Goal: Task Accomplishment & Management: Use online tool/utility

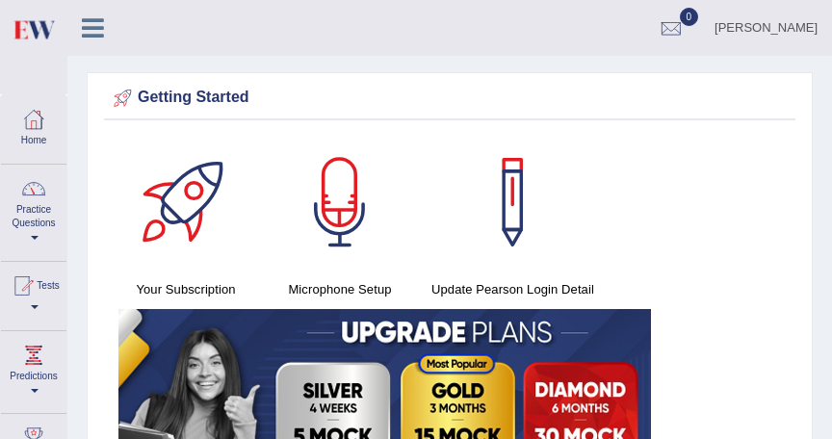
click at [37, 223] on link "Practice Questions" at bounding box center [33, 210] width 65 height 91
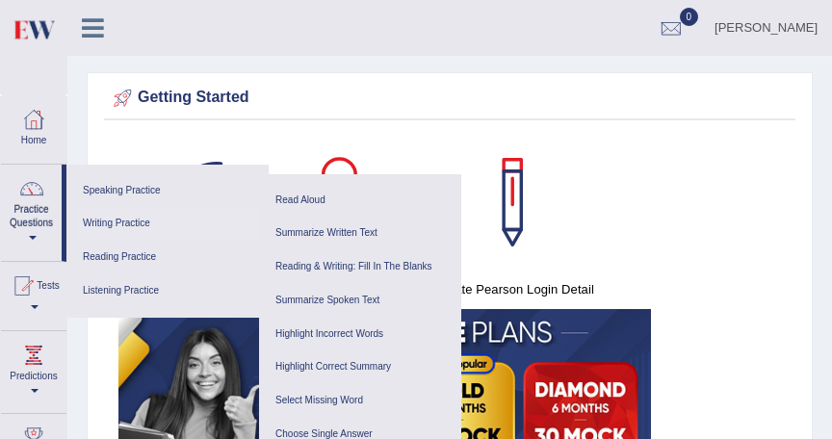
click at [139, 227] on link "Writing Practice" at bounding box center [167, 224] width 183 height 34
click at [130, 223] on link "Writing Practice" at bounding box center [167, 224] width 183 height 34
click at [114, 223] on link "Writing Practice" at bounding box center [167, 224] width 183 height 34
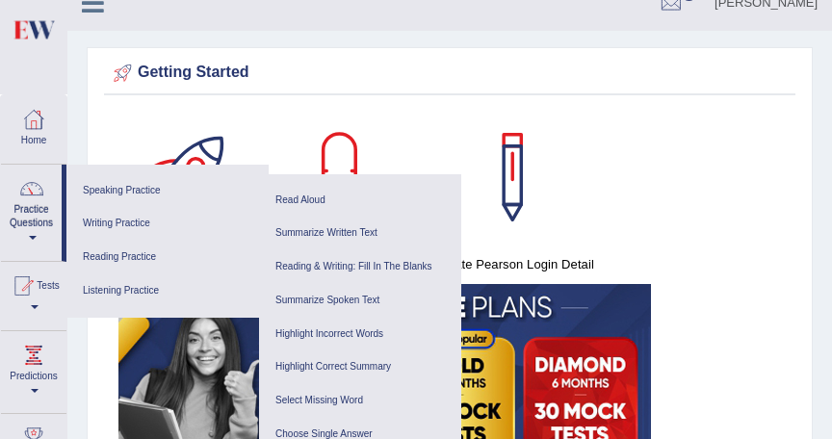
click at [237, 121] on div at bounding box center [185, 177] width 135 height 135
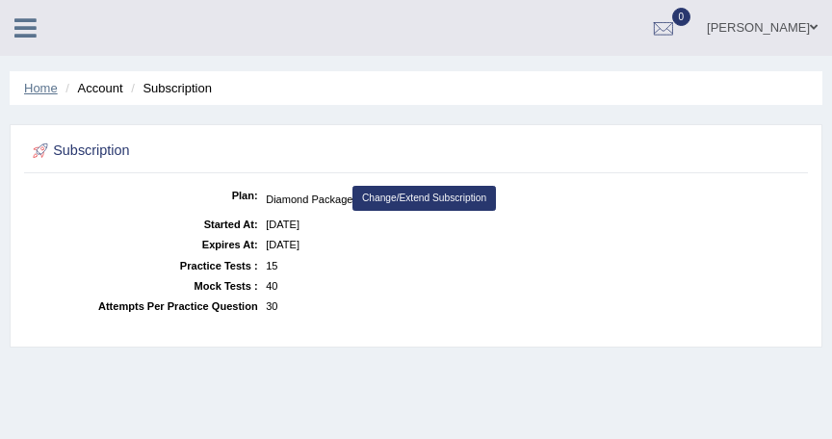
click at [35, 87] on link "Home" at bounding box center [41, 88] width 34 height 14
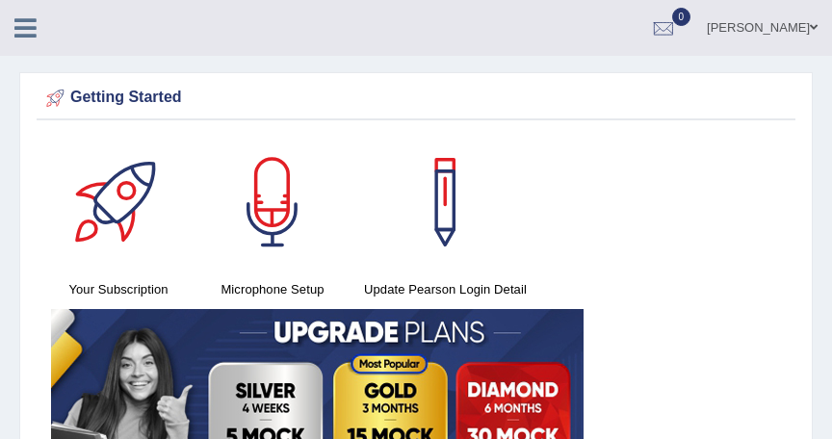
click at [25, 20] on icon at bounding box center [25, 27] width 22 height 25
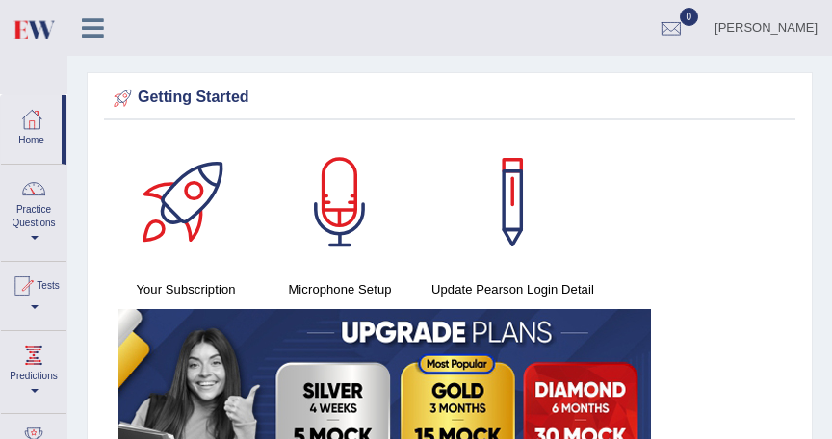
click at [32, 238] on span at bounding box center [35, 238] width 8 height 4
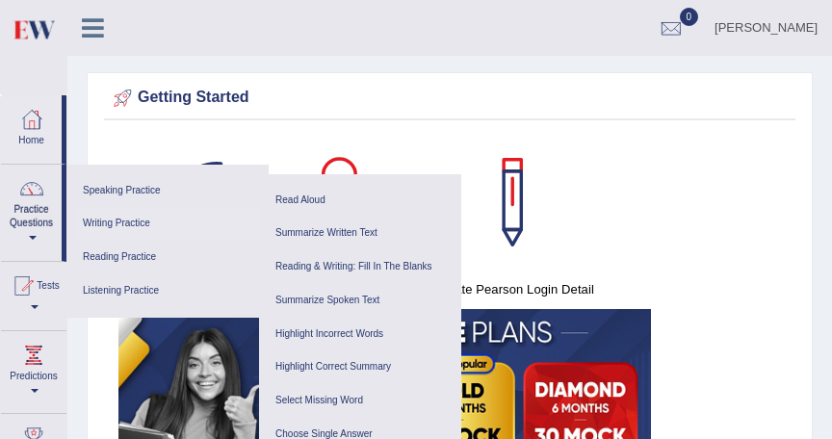
click at [119, 220] on link "Writing Practice" at bounding box center [167, 224] width 183 height 34
click at [166, 248] on link "Reading Practice" at bounding box center [167, 258] width 183 height 34
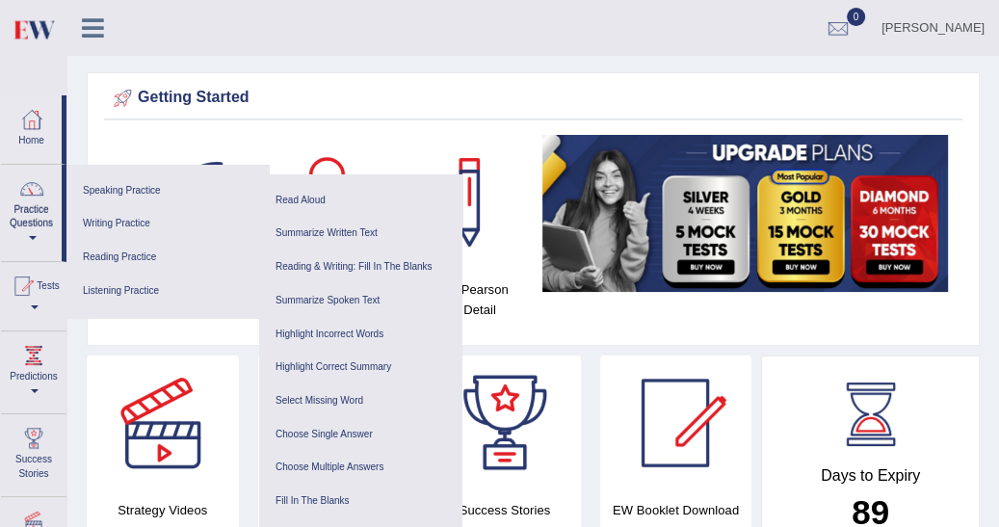
drag, startPoint x: 669, startPoint y: 2, endPoint x: 558, endPoint y: 287, distance: 305.8
click at [566, 284] on img at bounding box center [744, 213] width 405 height 157
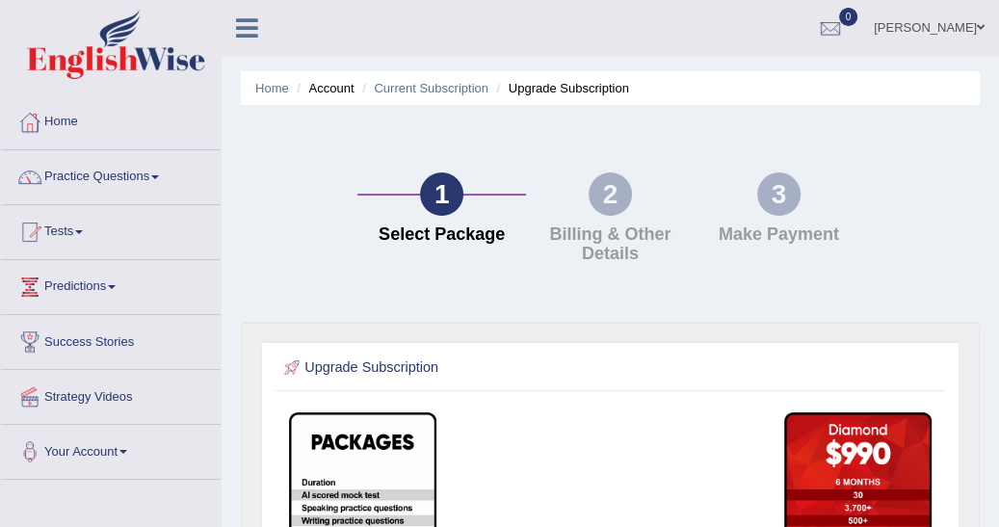
click at [408, 310] on div "1 Select Package 2 Billing & Other Details 3 Make Payment" at bounding box center [610, 222] width 758 height 197
click at [427, 254] on div "1 Select Package 2 Billing & Other Details 3 Make Payment" at bounding box center [610, 222] width 506 height 101
drag, startPoint x: 427, startPoint y: 253, endPoint x: 403, endPoint y: 150, distance: 105.6
click at [403, 150] on div "1 Select Package 2 Billing & Other Details 3 Make Payment" at bounding box center [610, 222] width 758 height 197
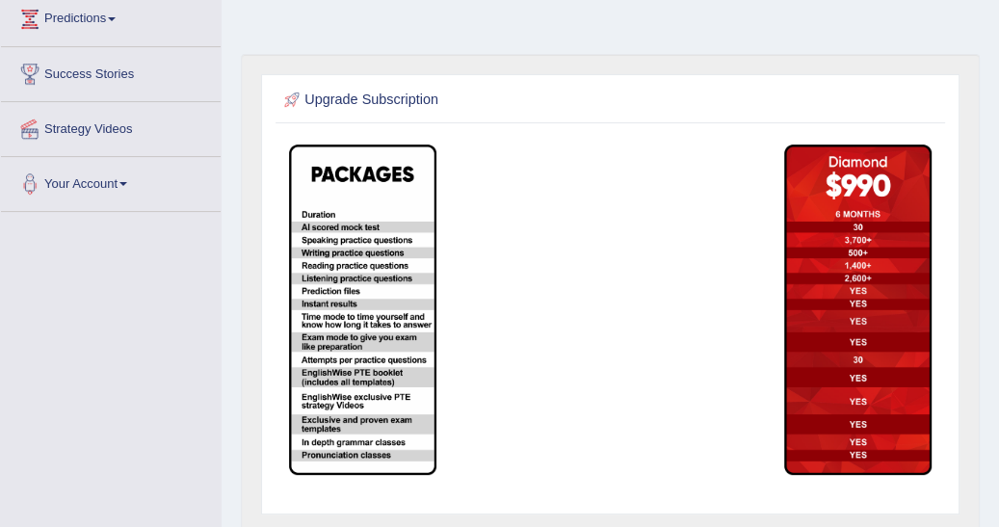
scroll to position [282, 0]
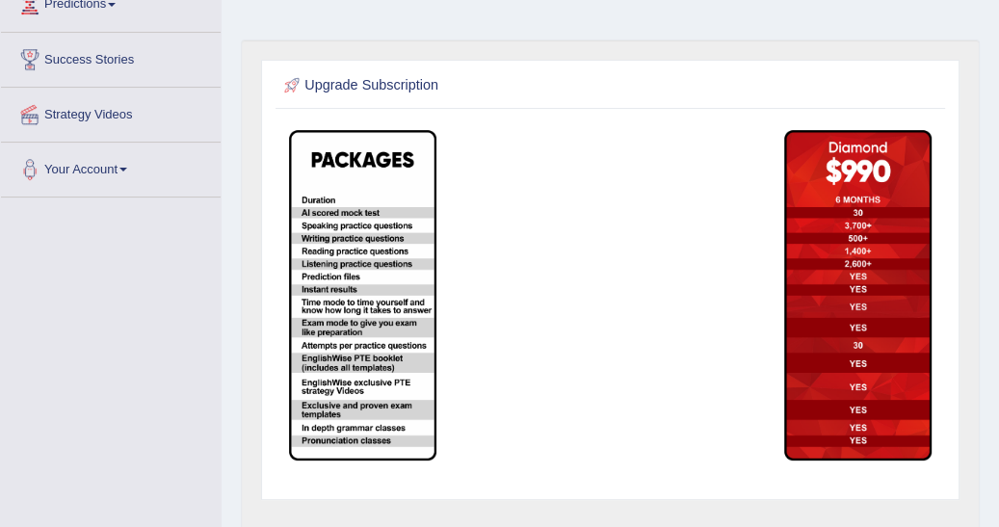
click at [378, 274] on img at bounding box center [362, 295] width 147 height 330
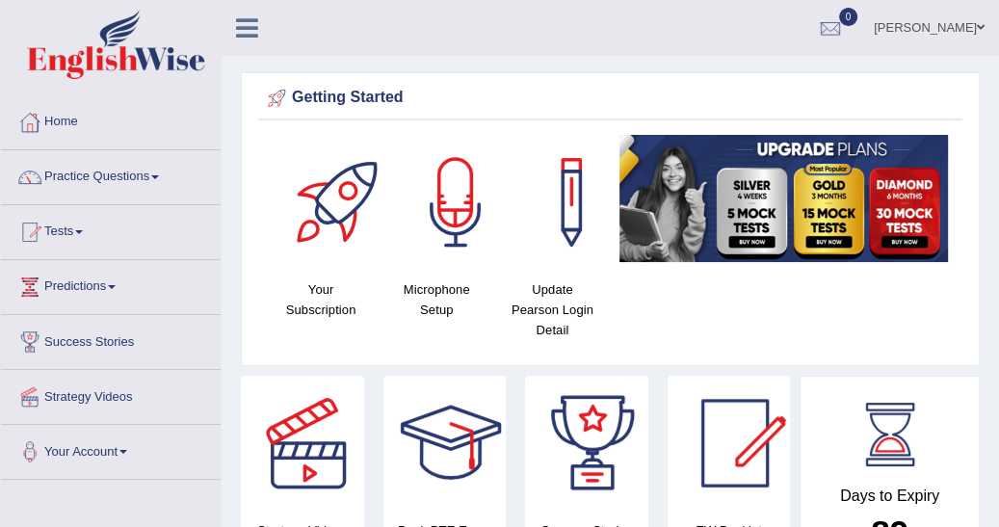
click at [159, 177] on span at bounding box center [155, 177] width 8 height 4
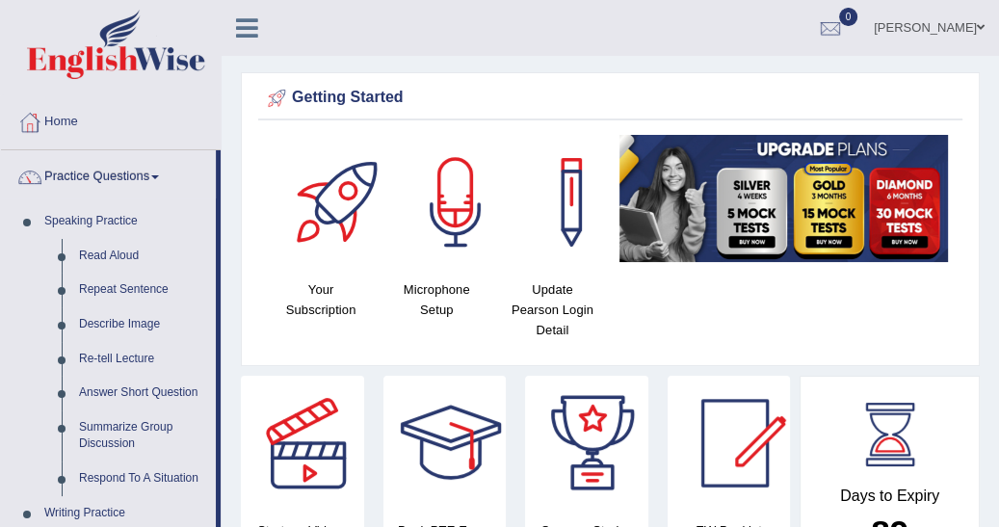
click at [86, 50] on img at bounding box center [116, 44] width 178 height 69
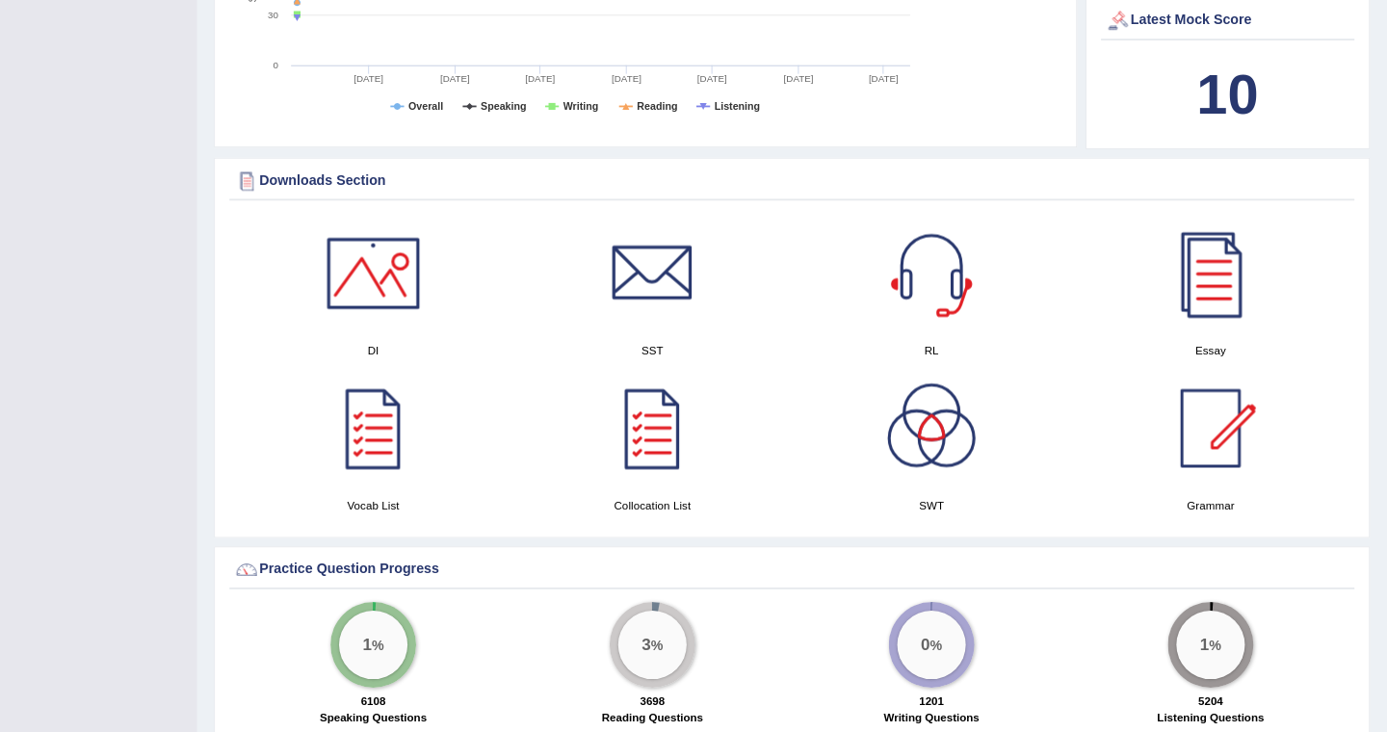
scroll to position [804, 0]
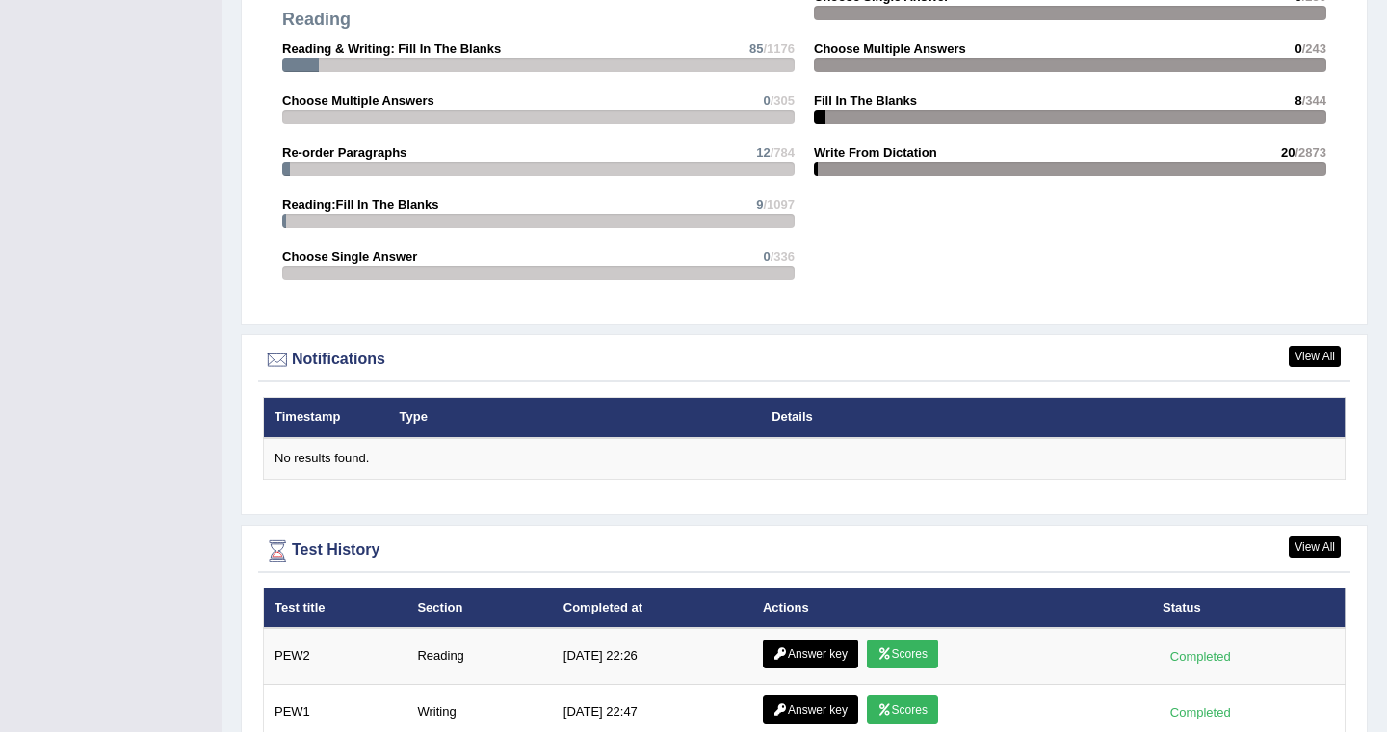
scroll to position [2019, 0]
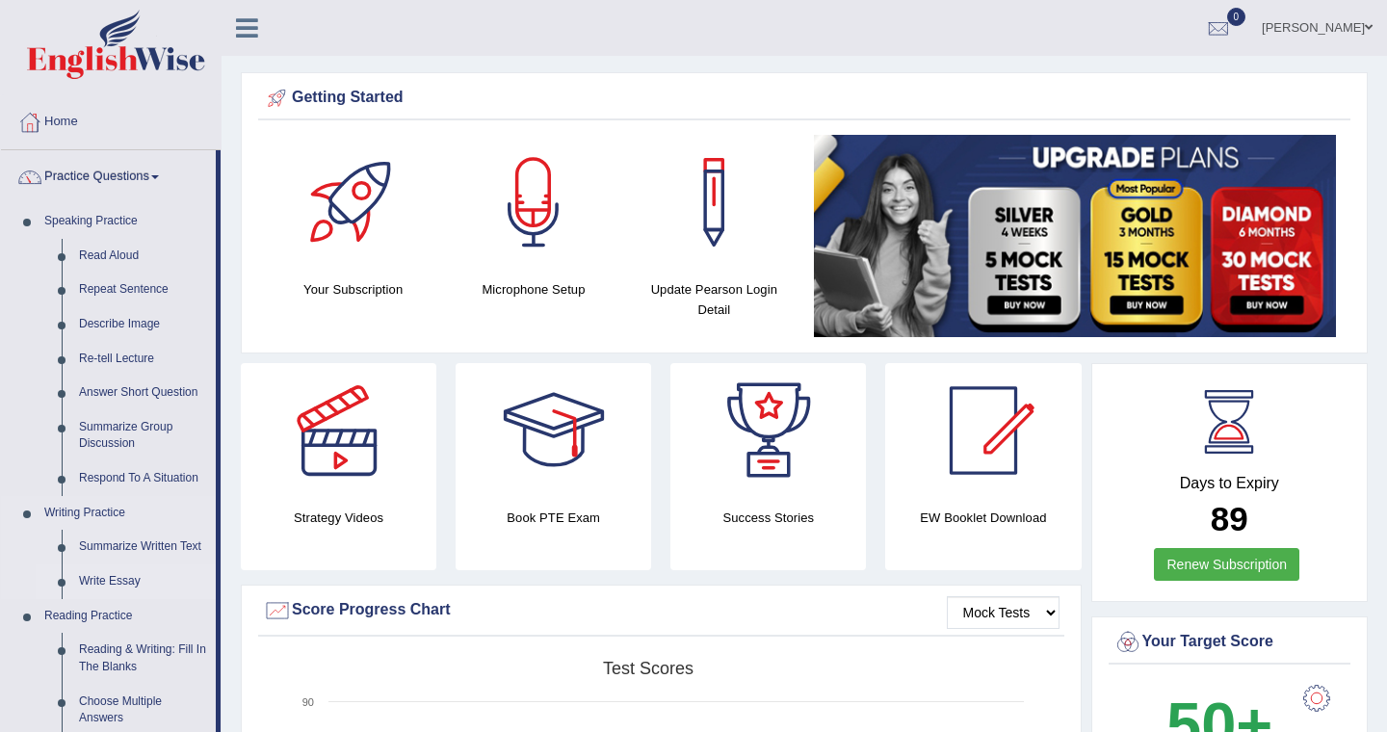
click at [93, 581] on link "Write Essay" at bounding box center [142, 581] width 145 height 35
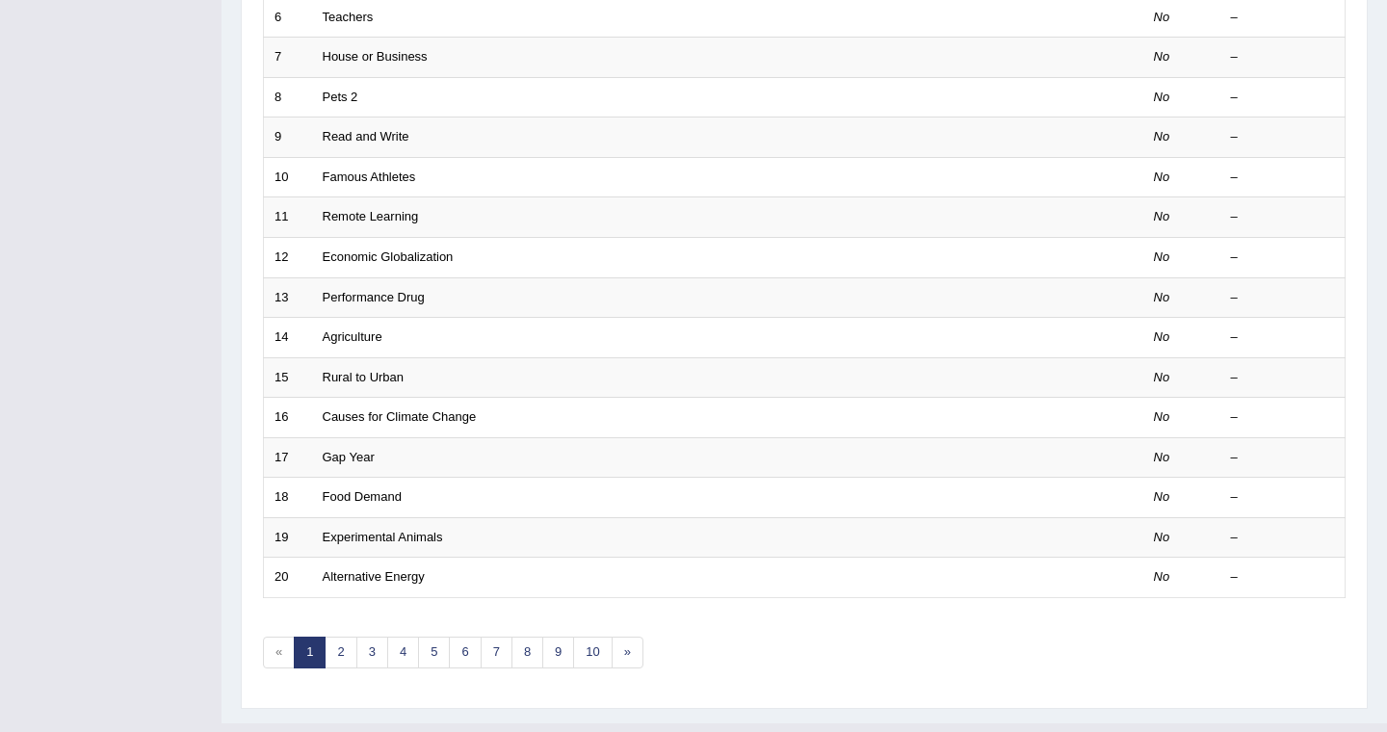
scroll to position [545, 0]
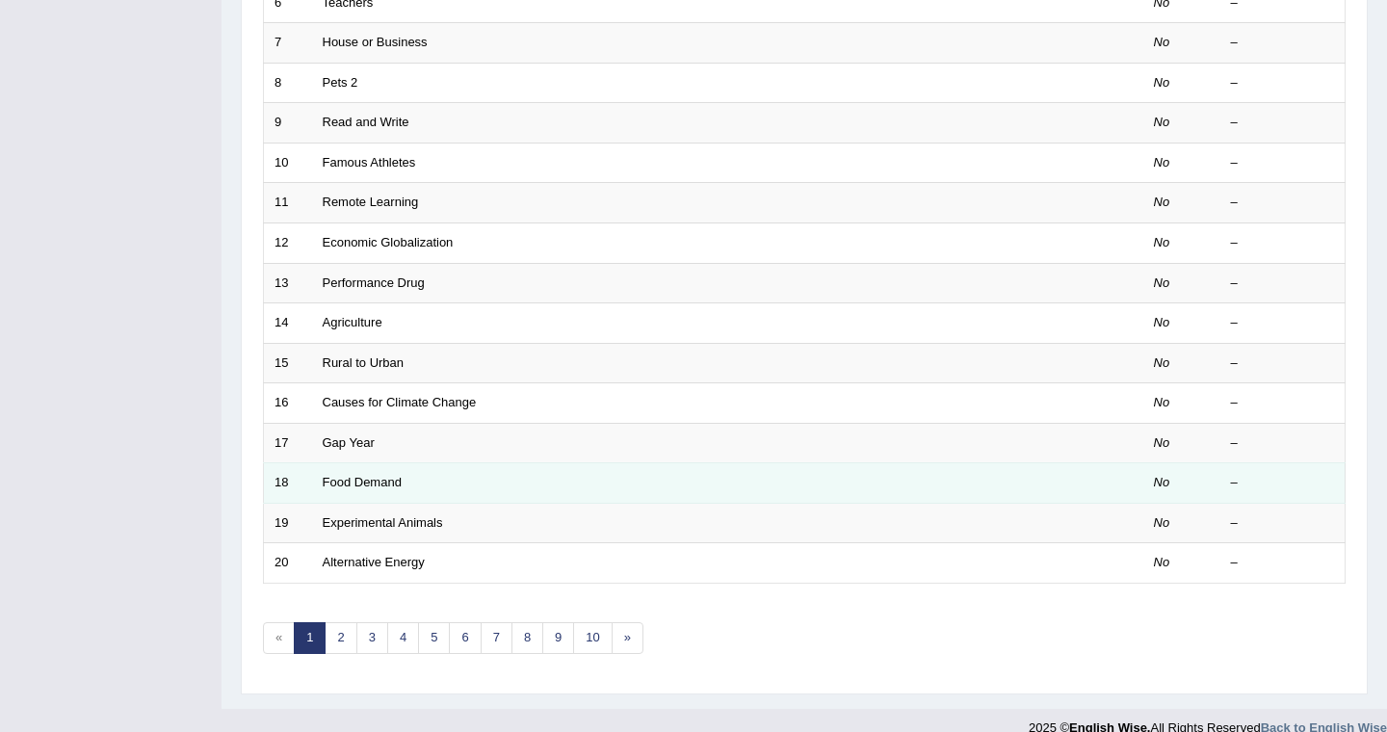
click at [541, 463] on td "Food Demand" at bounding box center [655, 483] width 687 height 40
click at [381, 475] on link "Food Demand" at bounding box center [362, 482] width 79 height 14
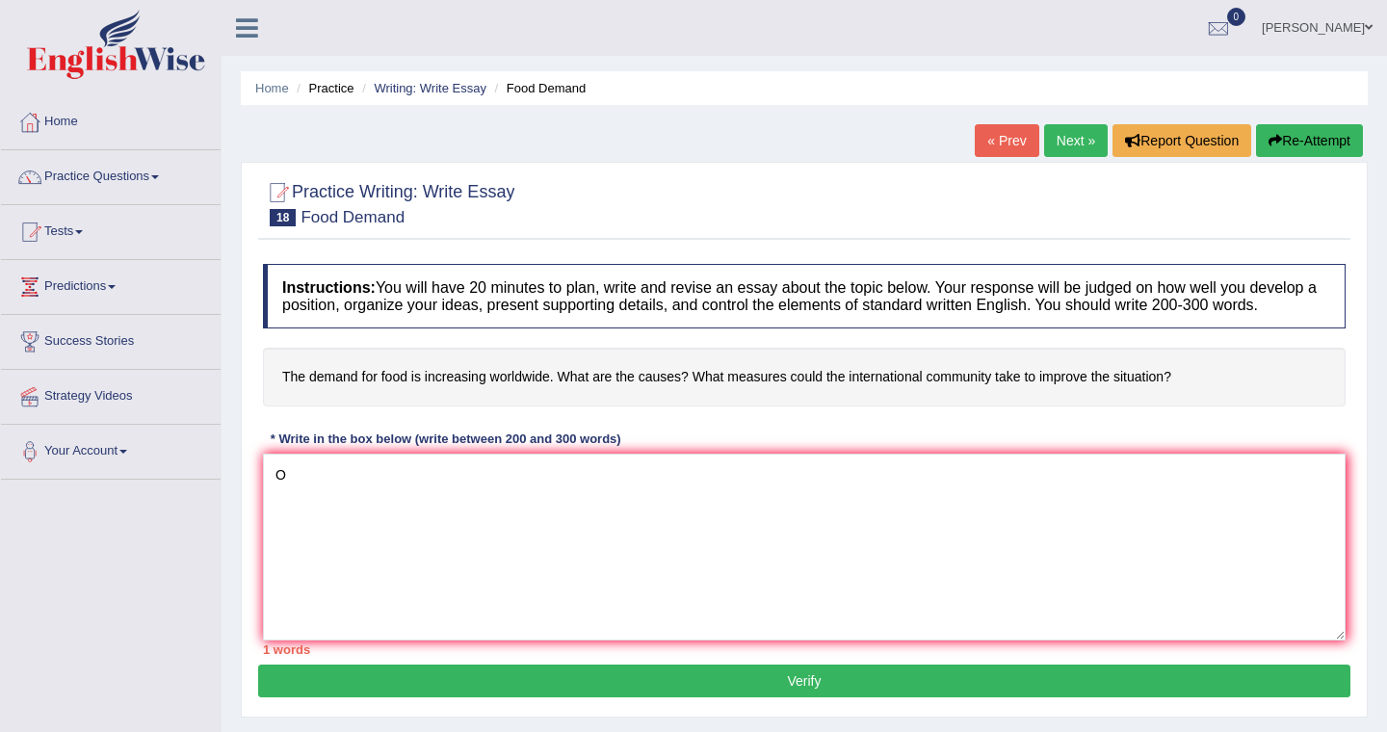
type textarea "O"
click button "Verify" at bounding box center [804, 680] width 1092 height 33
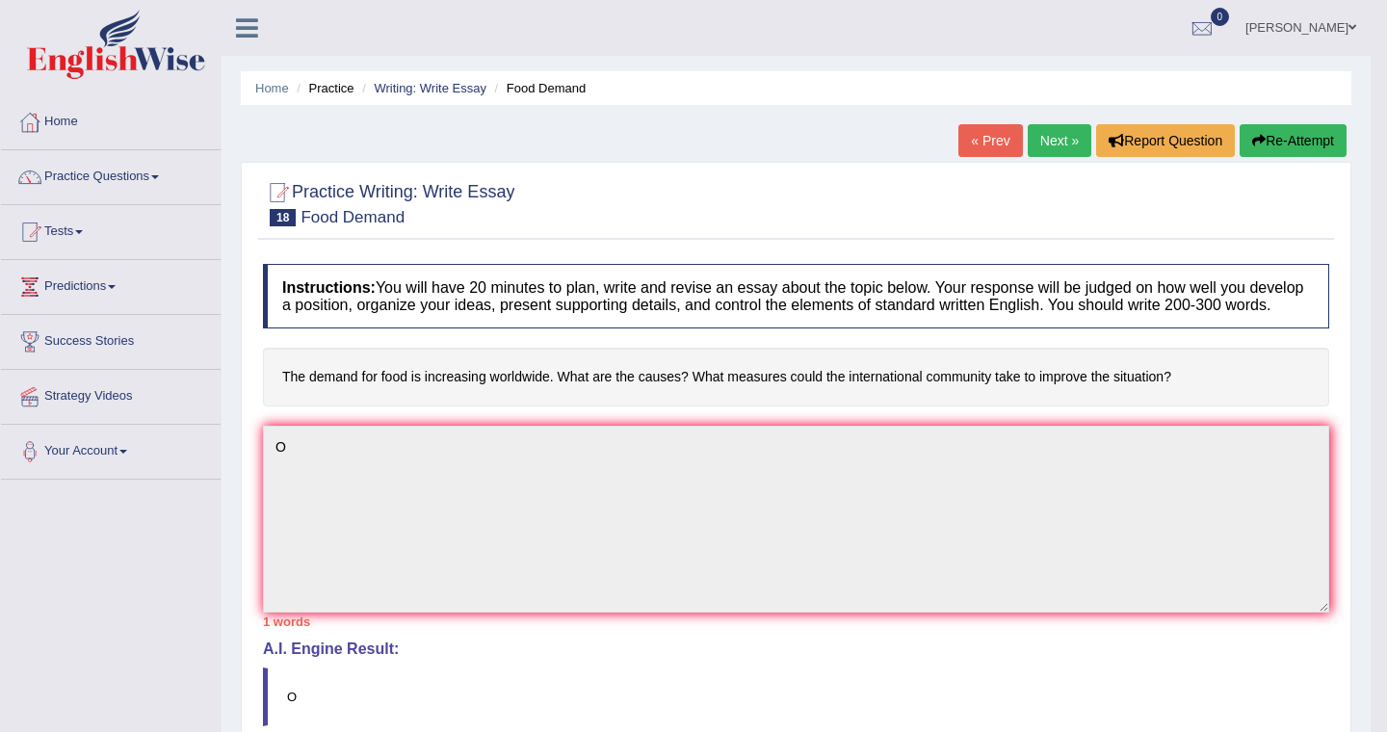
click at [292, 446] on body "Toggle navigation Home Practice Questions Speaking Practice Read Aloud Repeat S…" at bounding box center [693, 366] width 1387 height 732
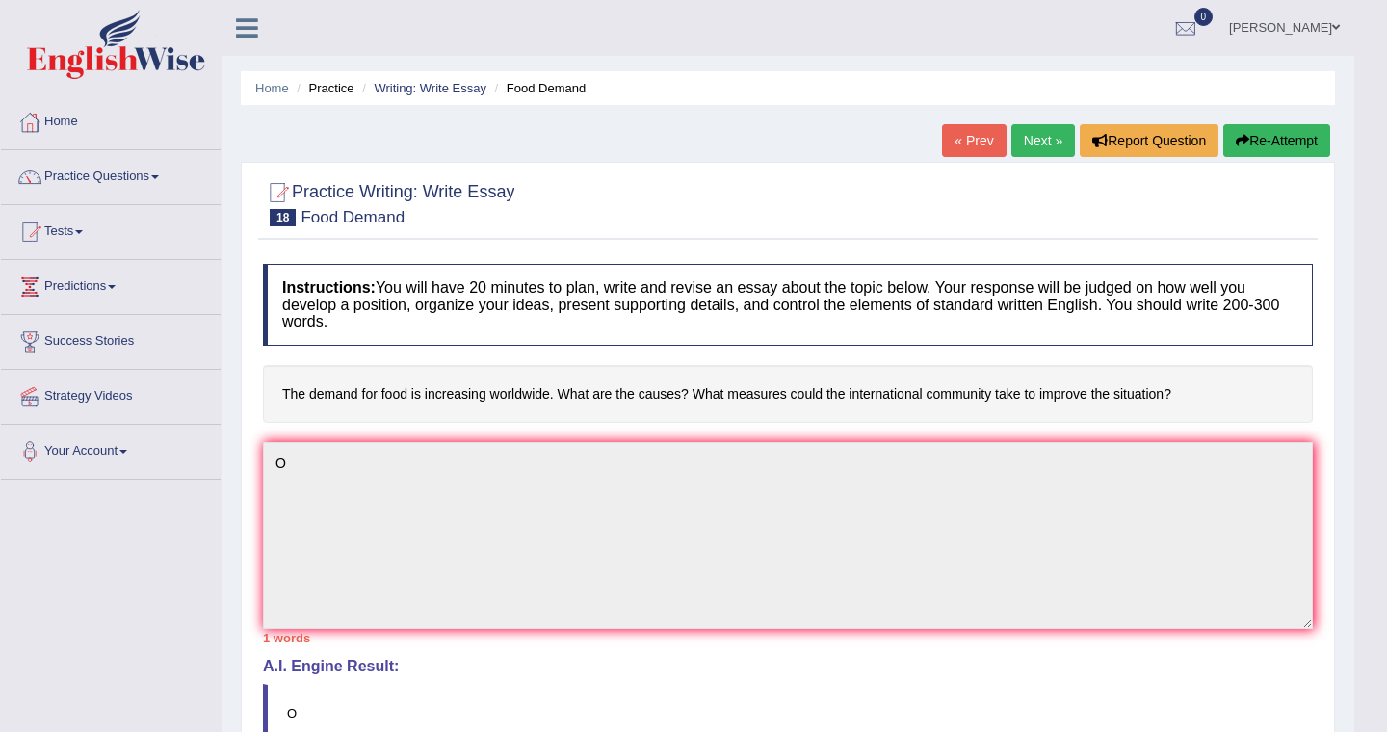
click at [1284, 137] on button "Re-Attempt" at bounding box center [1276, 140] width 107 height 33
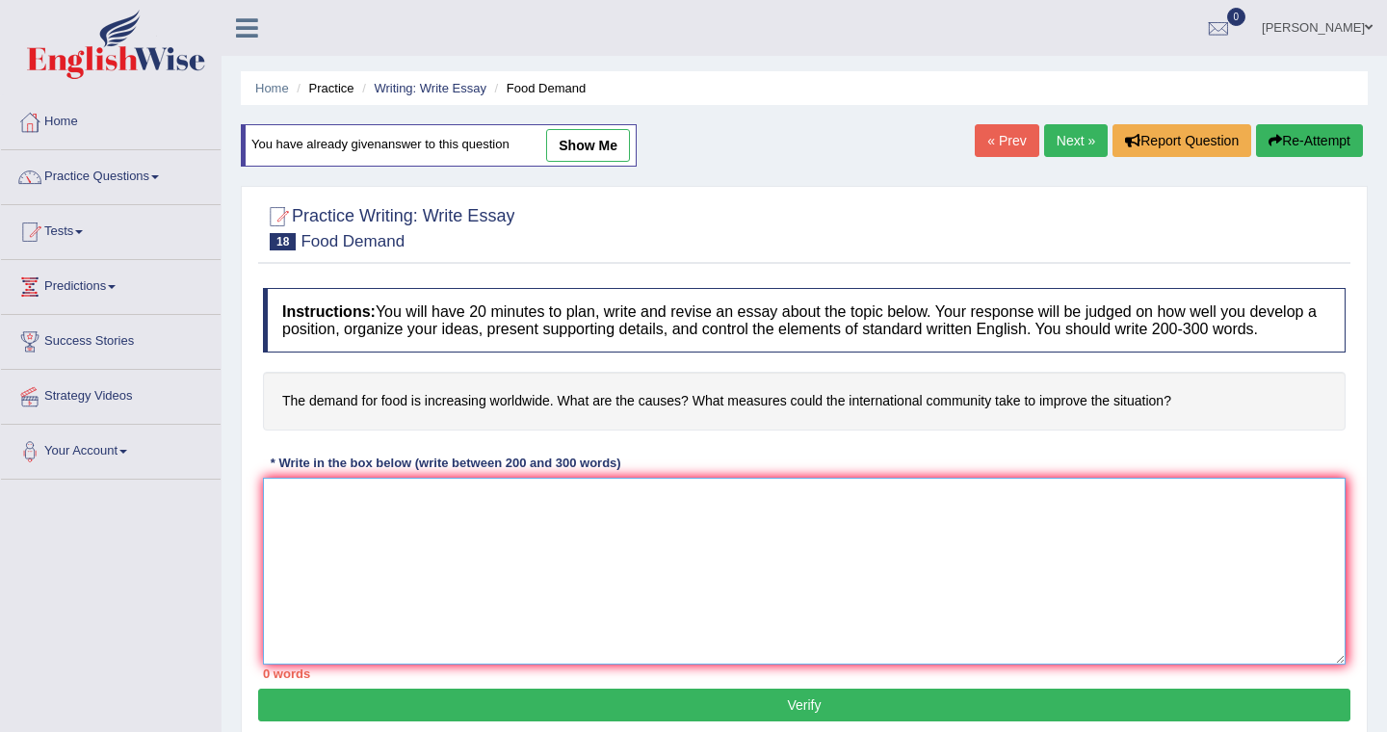
click at [319, 523] on textarea at bounding box center [804, 571] width 1082 height 187
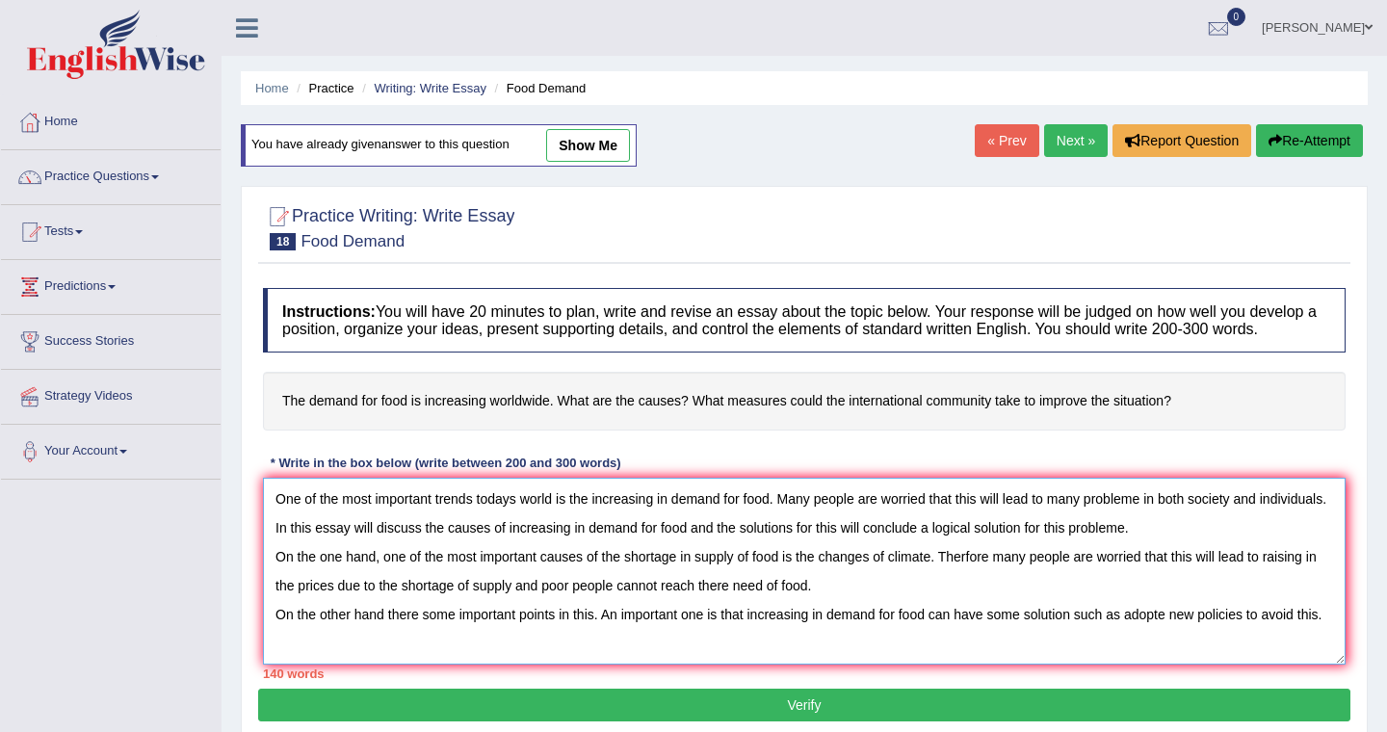
click at [290, 637] on textarea "One of the most important trends todays world is the increasing in demand for f…" at bounding box center [804, 571] width 1082 height 187
click at [1329, 617] on textarea "One of the most important trends todays world is the increasing in demand for f…" at bounding box center [804, 571] width 1082 height 187
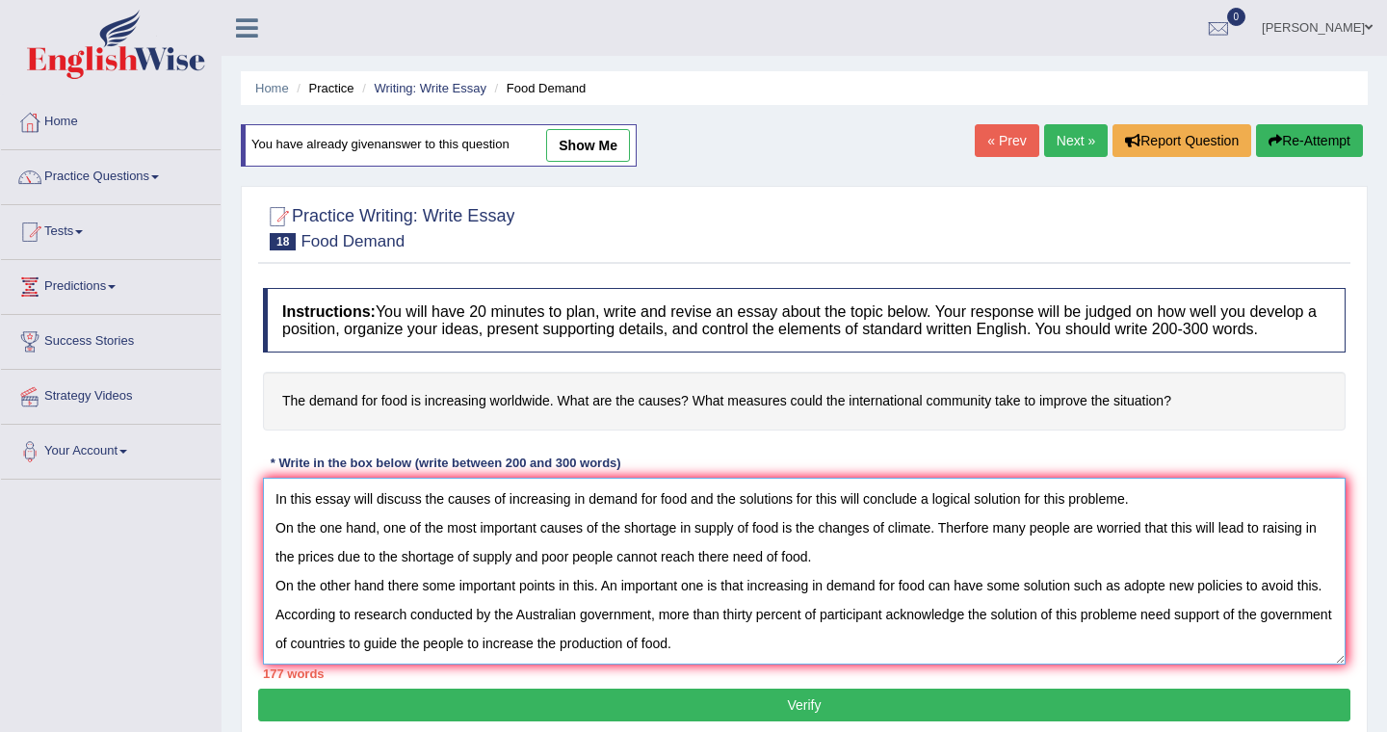
scroll to position [74, 0]
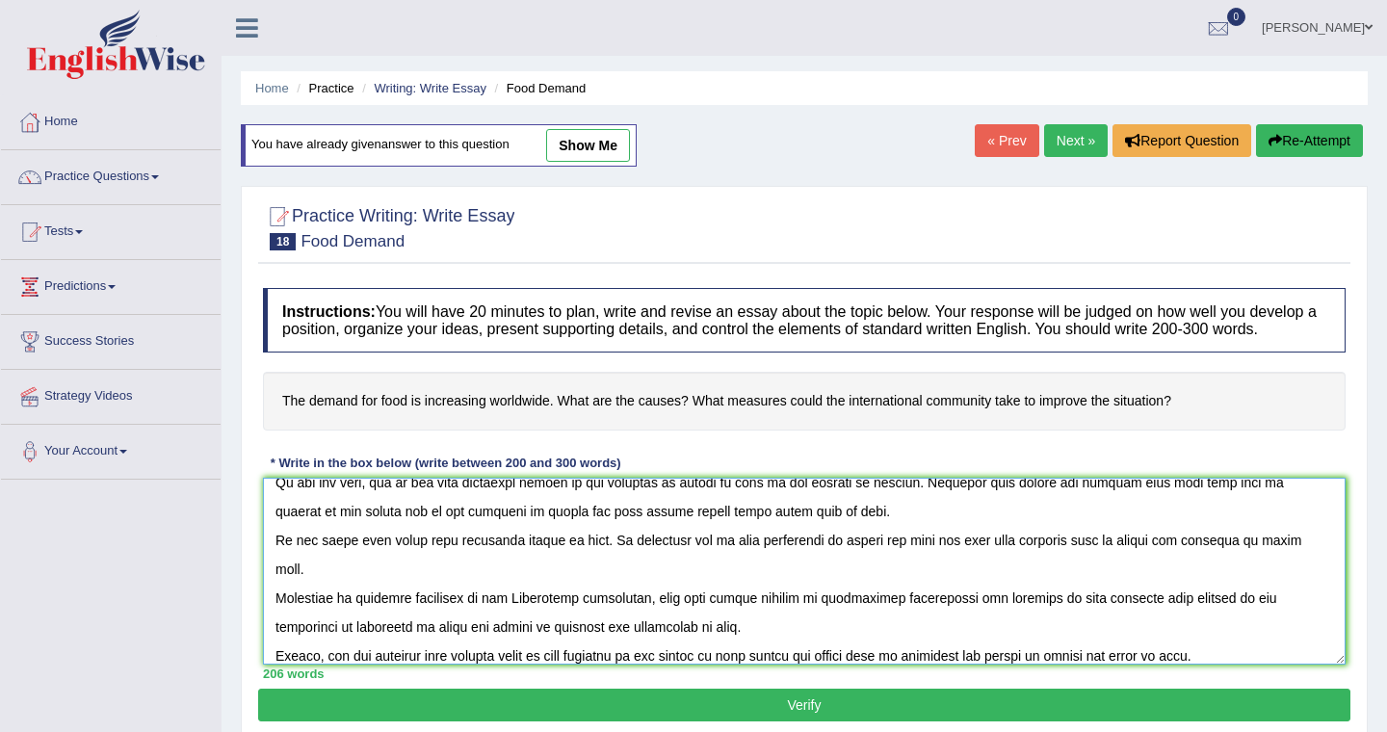
type textarea "One of the most important trends todays world is the increasing in demand for f…"
click at [1064, 691] on button "Verify" at bounding box center [804, 704] width 1092 height 33
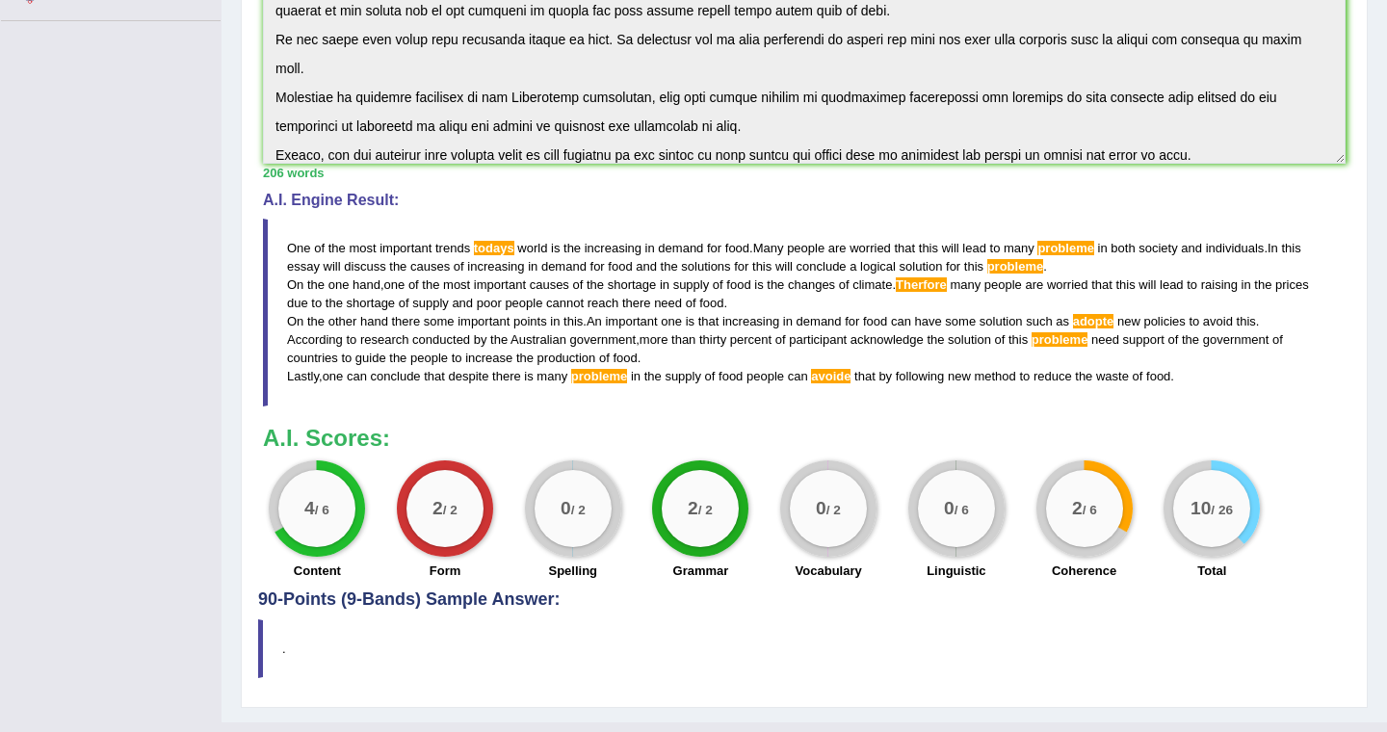
scroll to position [470, 0]
